Goal: Book appointment/travel/reservation

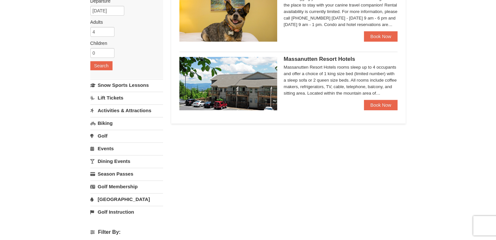
scroll to position [83, 0]
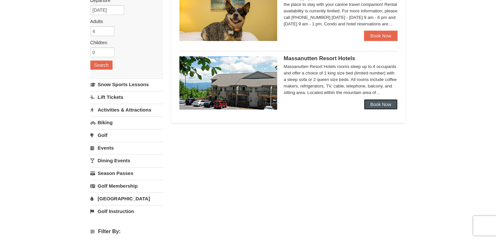
click at [380, 108] on link "Book Now" at bounding box center [381, 104] width 34 height 10
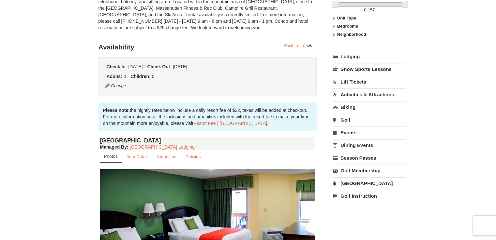
scroll to position [110, 0]
click at [371, 95] on link "Activities & Attractions" at bounding box center [369, 95] width 73 height 12
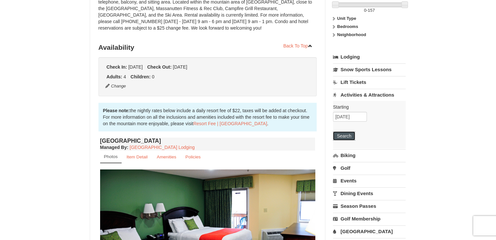
click at [343, 136] on button "Search" at bounding box center [344, 136] width 22 height 9
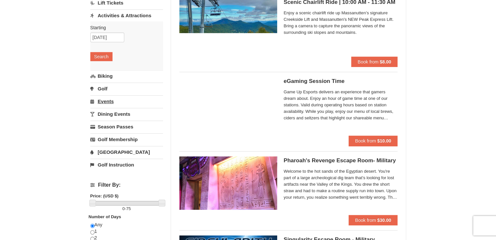
scroll to position [74, 0]
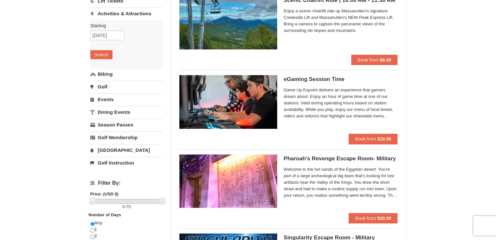
click at [107, 150] on link "[GEOGRAPHIC_DATA]" at bounding box center [126, 150] width 73 height 12
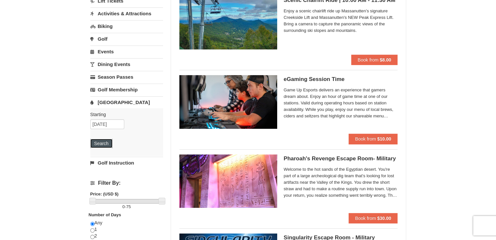
click at [102, 145] on button "Search" at bounding box center [101, 143] width 22 height 9
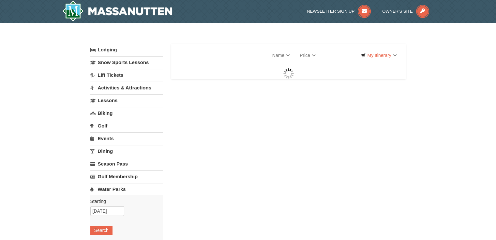
select select "9"
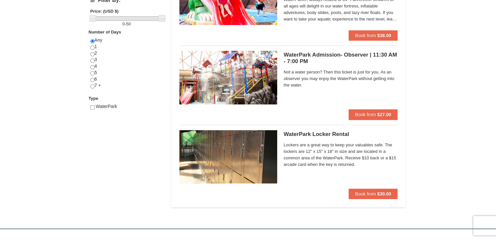
scroll to position [304, 0]
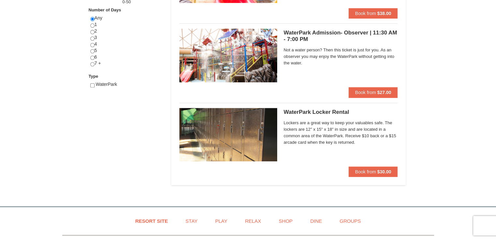
scroll to position [279, 0]
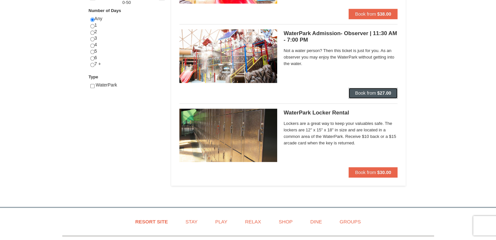
click at [366, 94] on span "Book from" at bounding box center [365, 93] width 21 height 5
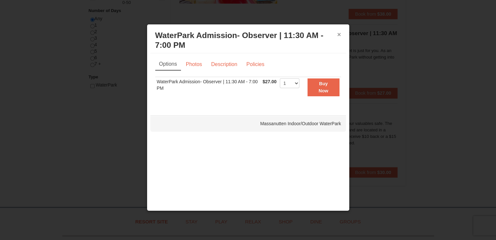
click at [340, 35] on button "×" at bounding box center [339, 34] width 4 height 7
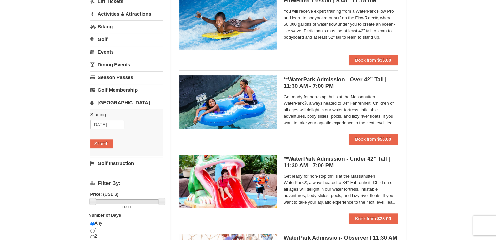
scroll to position [66, 0]
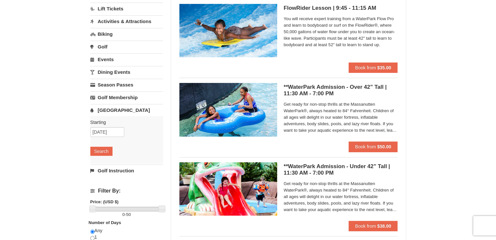
click at [115, 110] on link "[GEOGRAPHIC_DATA]" at bounding box center [126, 110] width 73 height 12
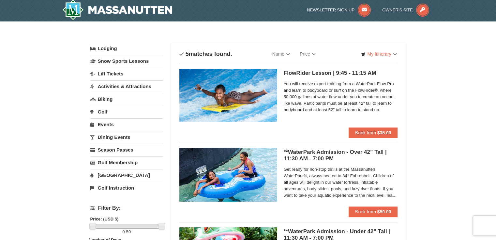
scroll to position [0, 0]
